Goal: Information Seeking & Learning: Learn about a topic

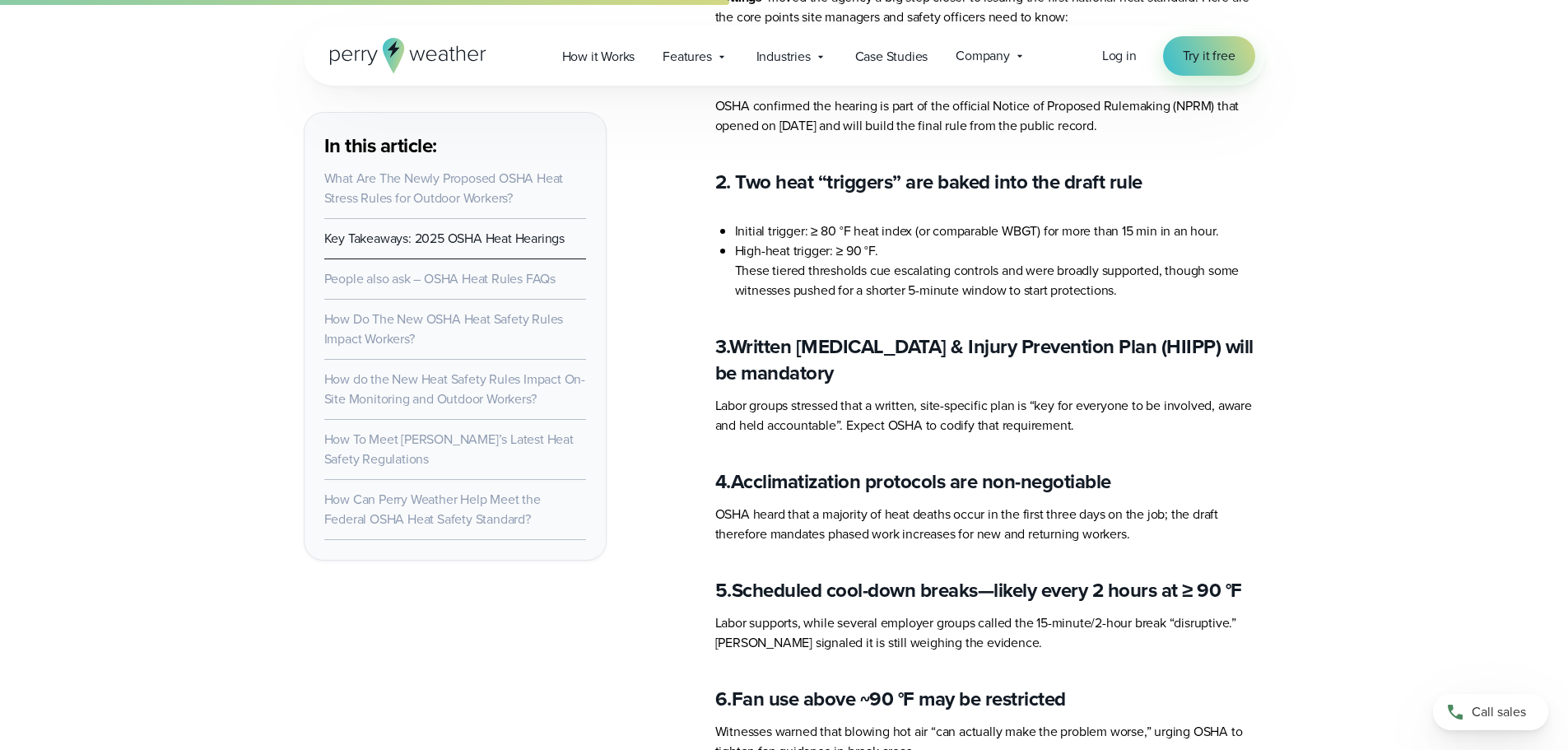
scroll to position [3435, 0]
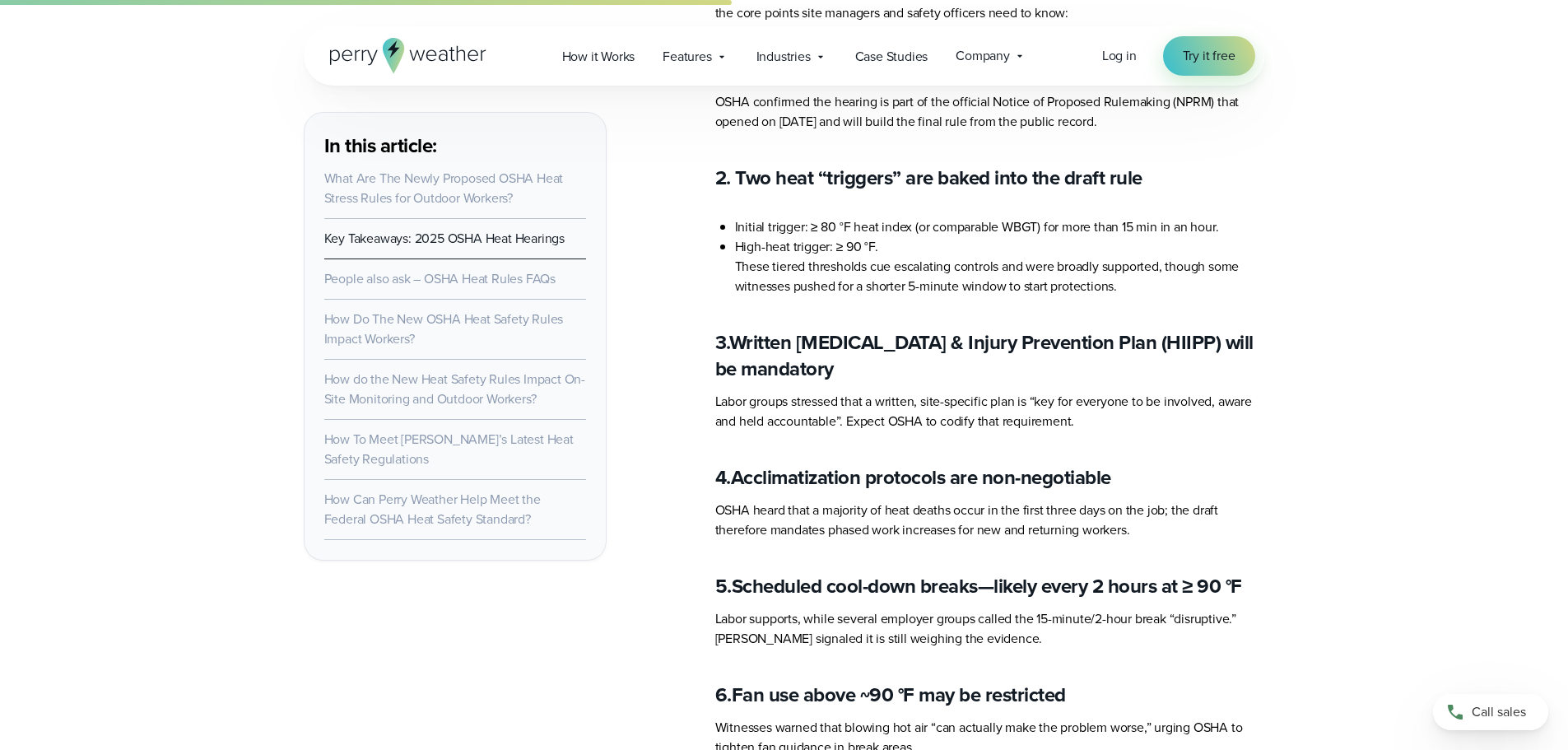
click at [517, 437] on link "How To Meet [PERSON_NAME]’s Latest Heat Safety Regulations" at bounding box center [449, 448] width 249 height 38
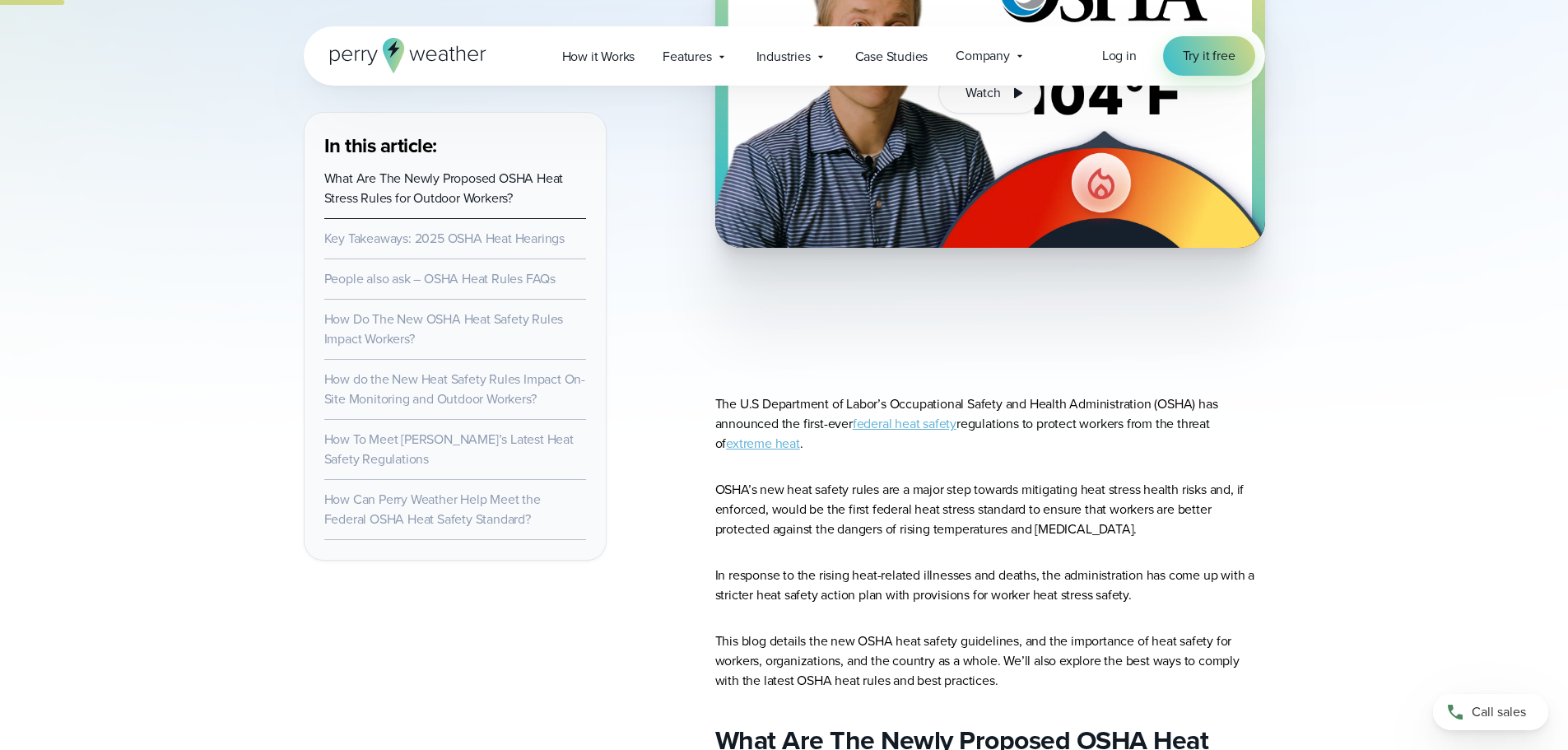
scroll to position [599, 0]
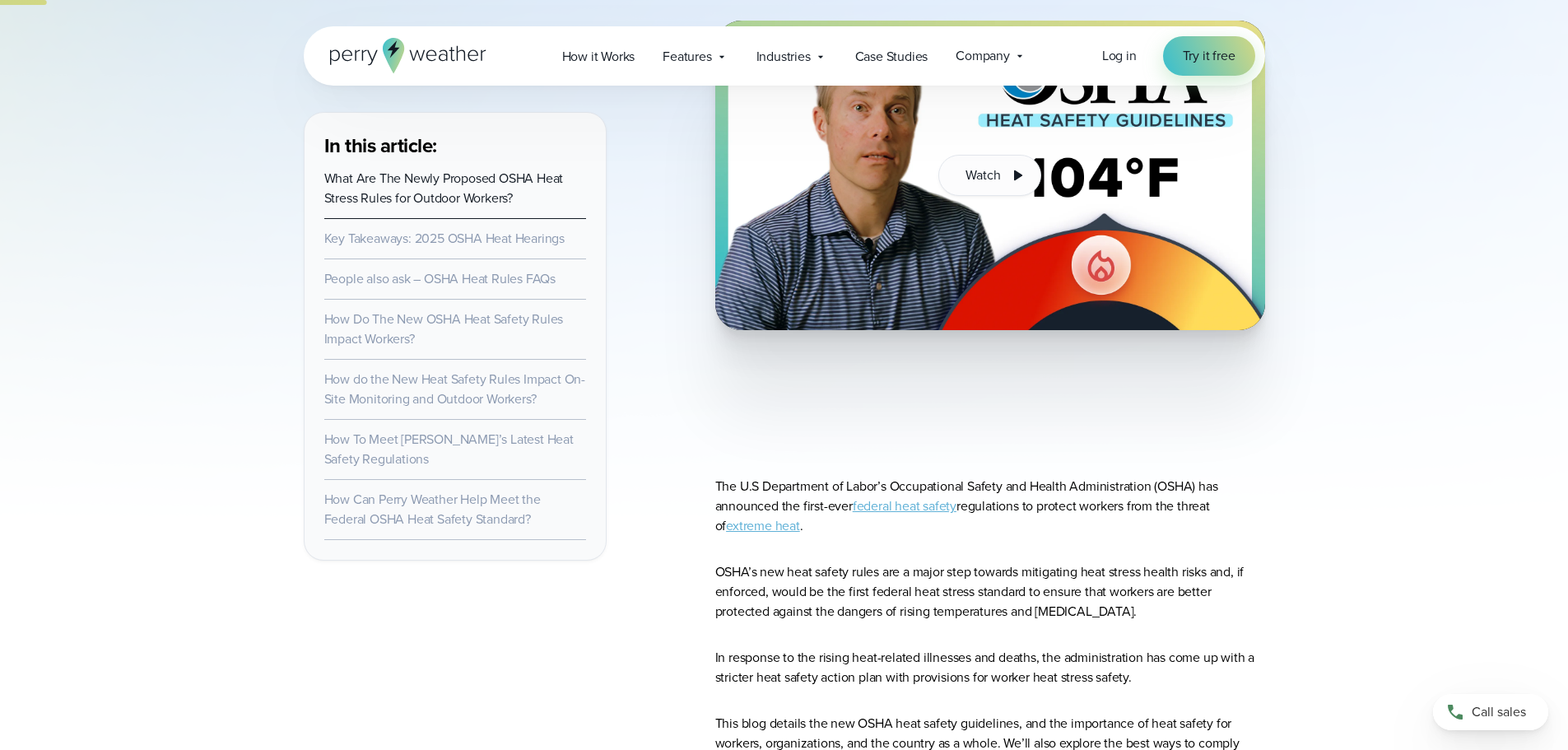
click at [920, 506] on link "federal heat safety" at bounding box center [904, 506] width 103 height 19
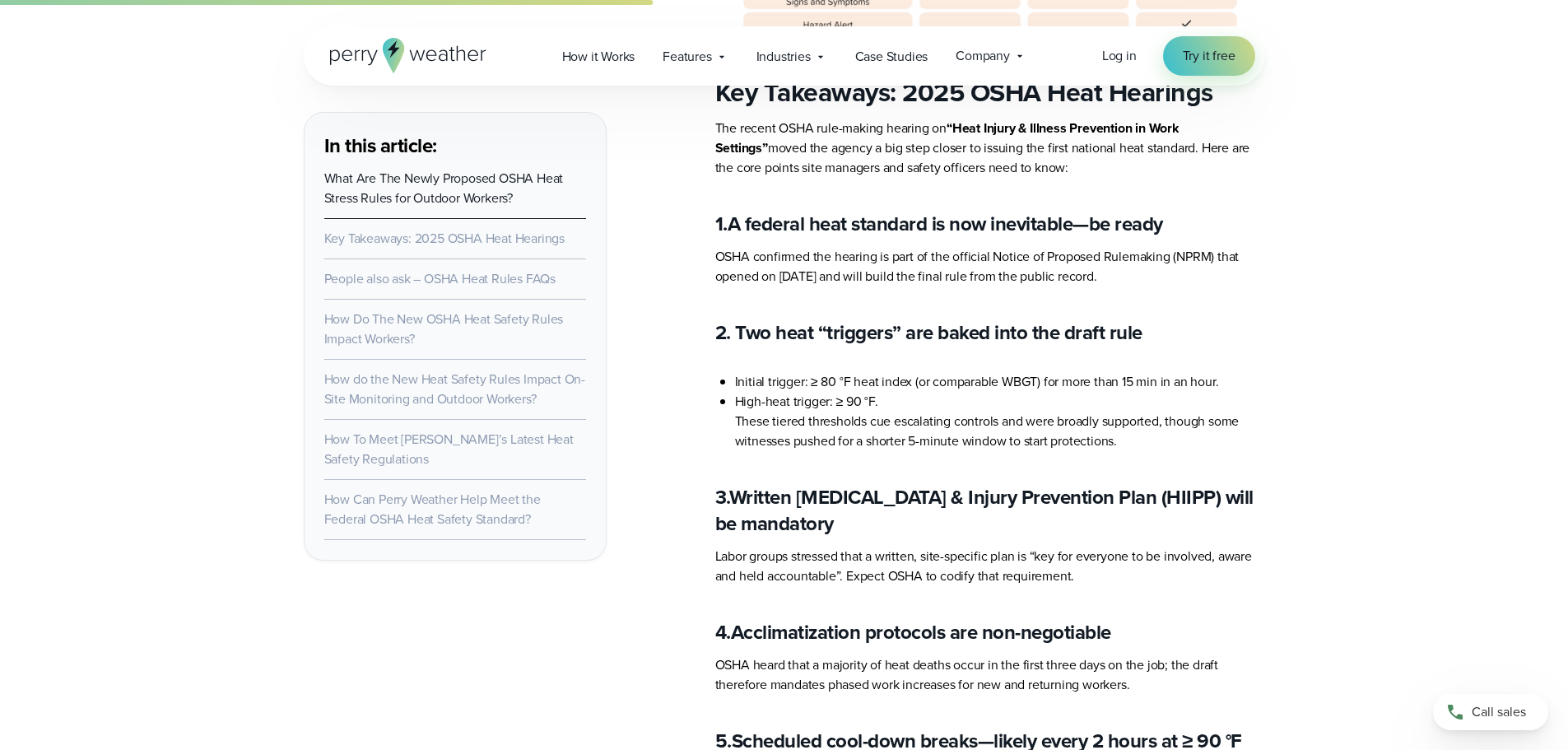
scroll to position [3435, 0]
